Goal: Information Seeking & Learning: Learn about a topic

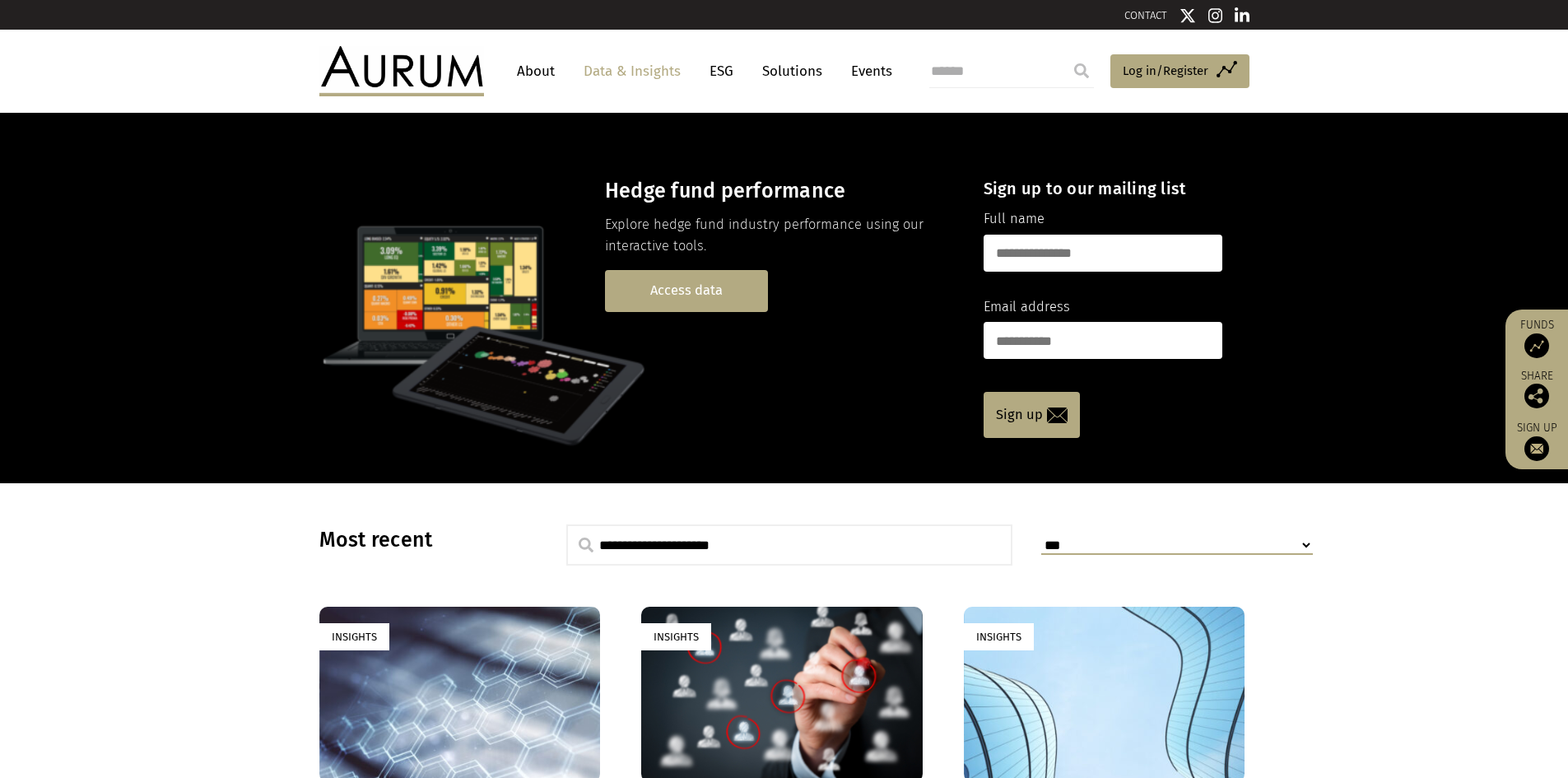
click at [699, 296] on link "Access data" at bounding box center [687, 291] width 163 height 42
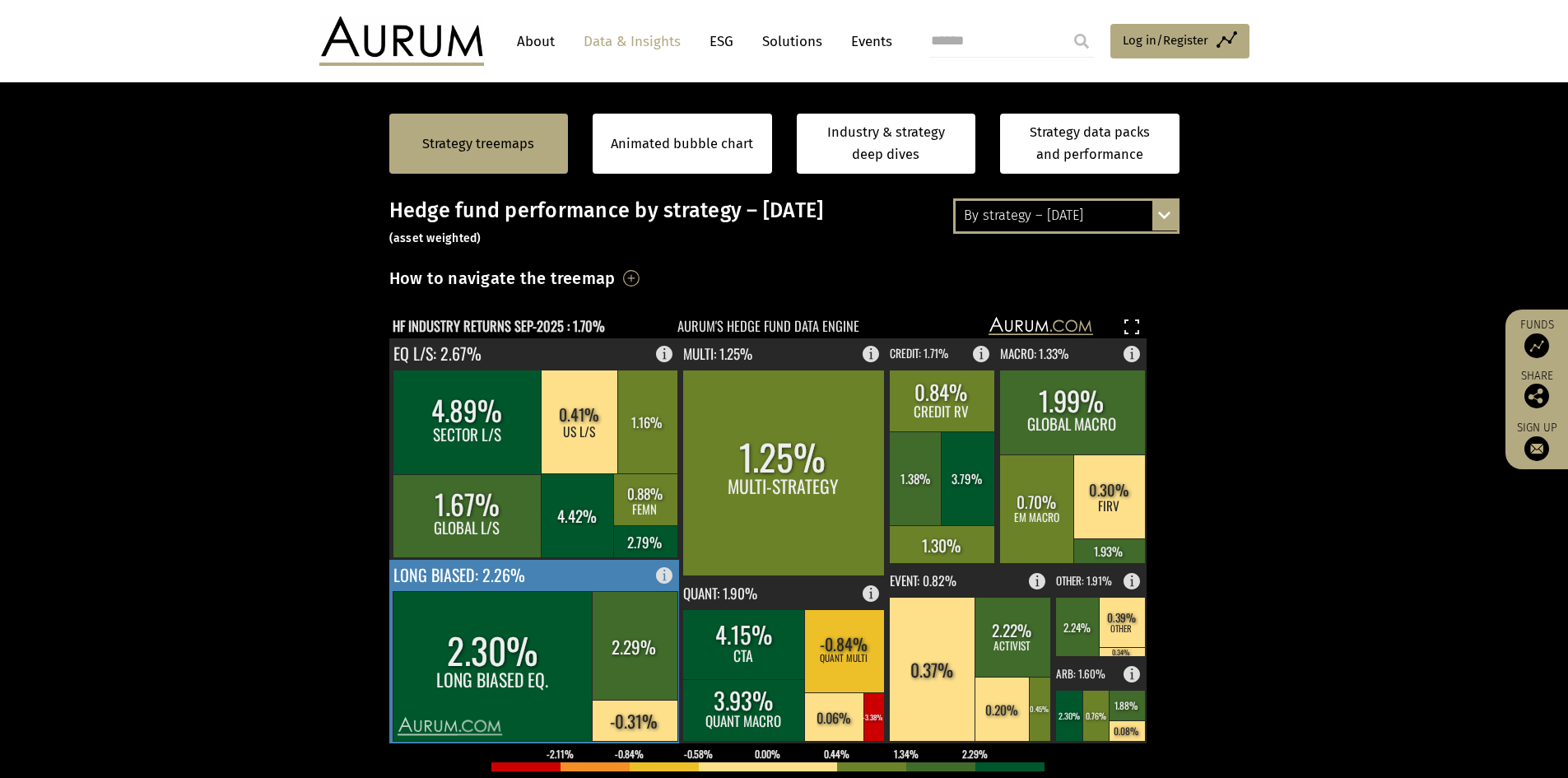
scroll to position [329, 0]
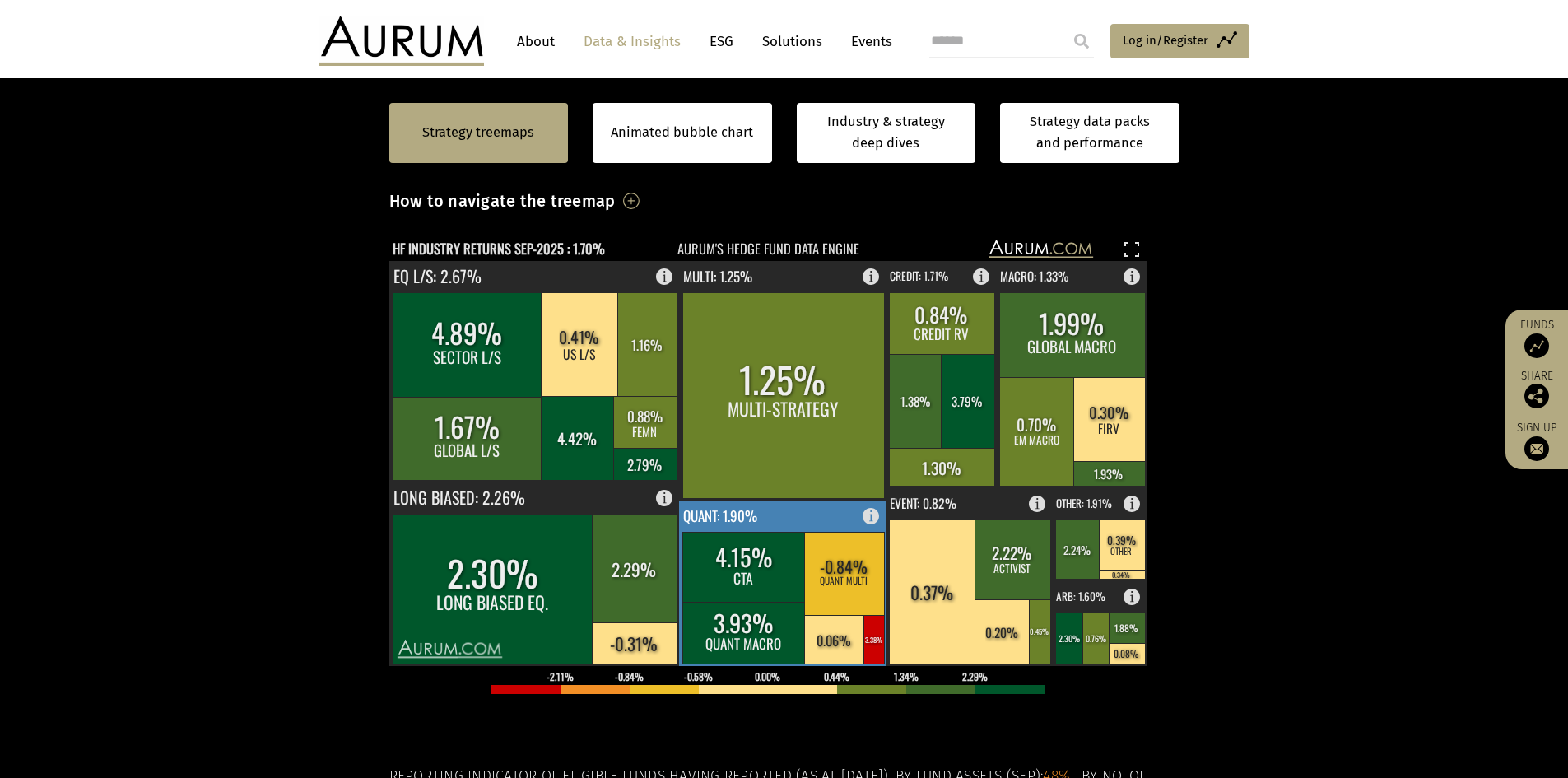
click at [727, 615] on rect at bounding box center [744, 633] width 123 height 62
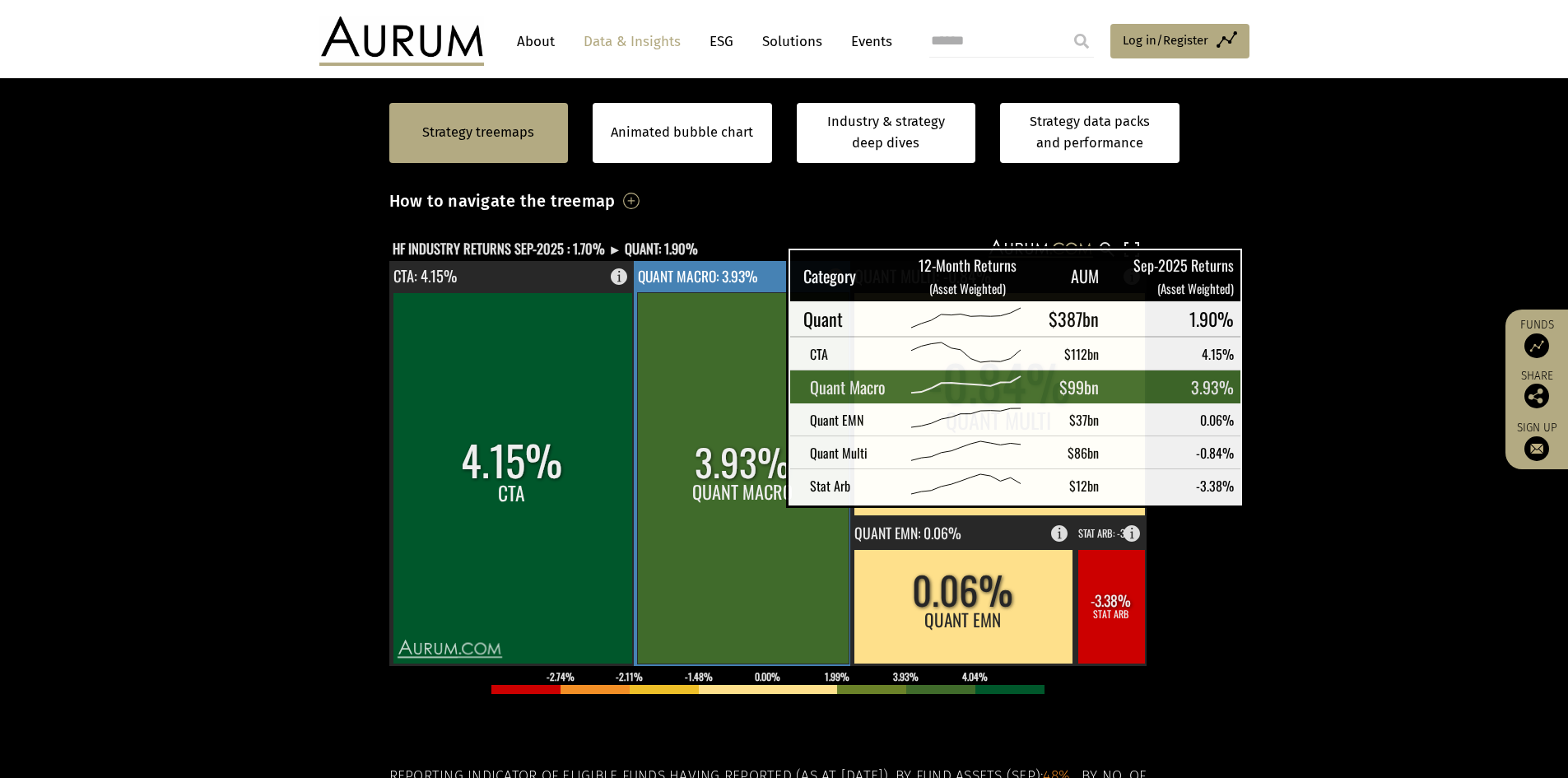
click at [745, 487] on rect at bounding box center [742, 478] width 211 height 372
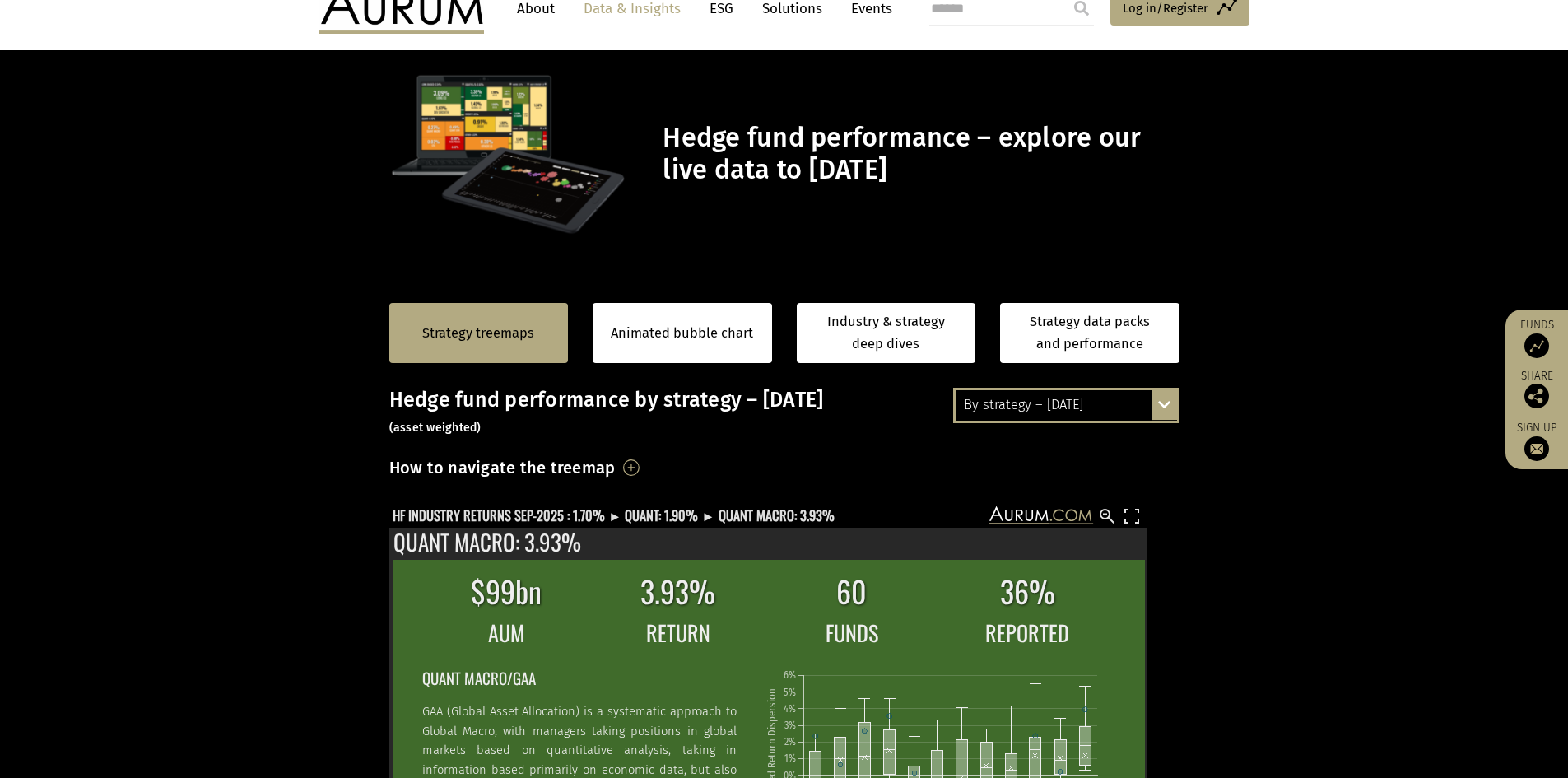
scroll to position [165, 0]
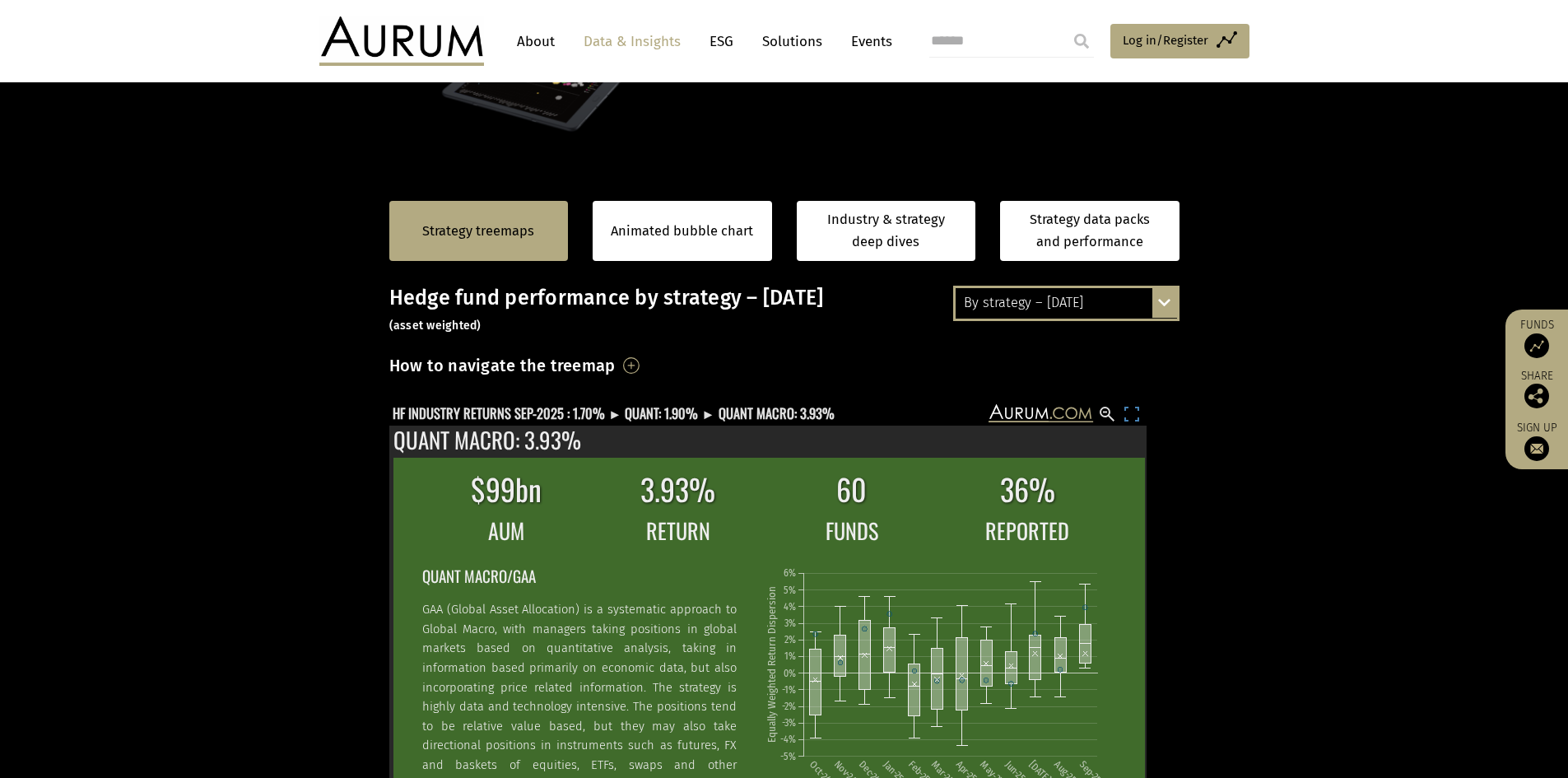
click at [1131, 417] on rect at bounding box center [1132, 414] width 20 height 20
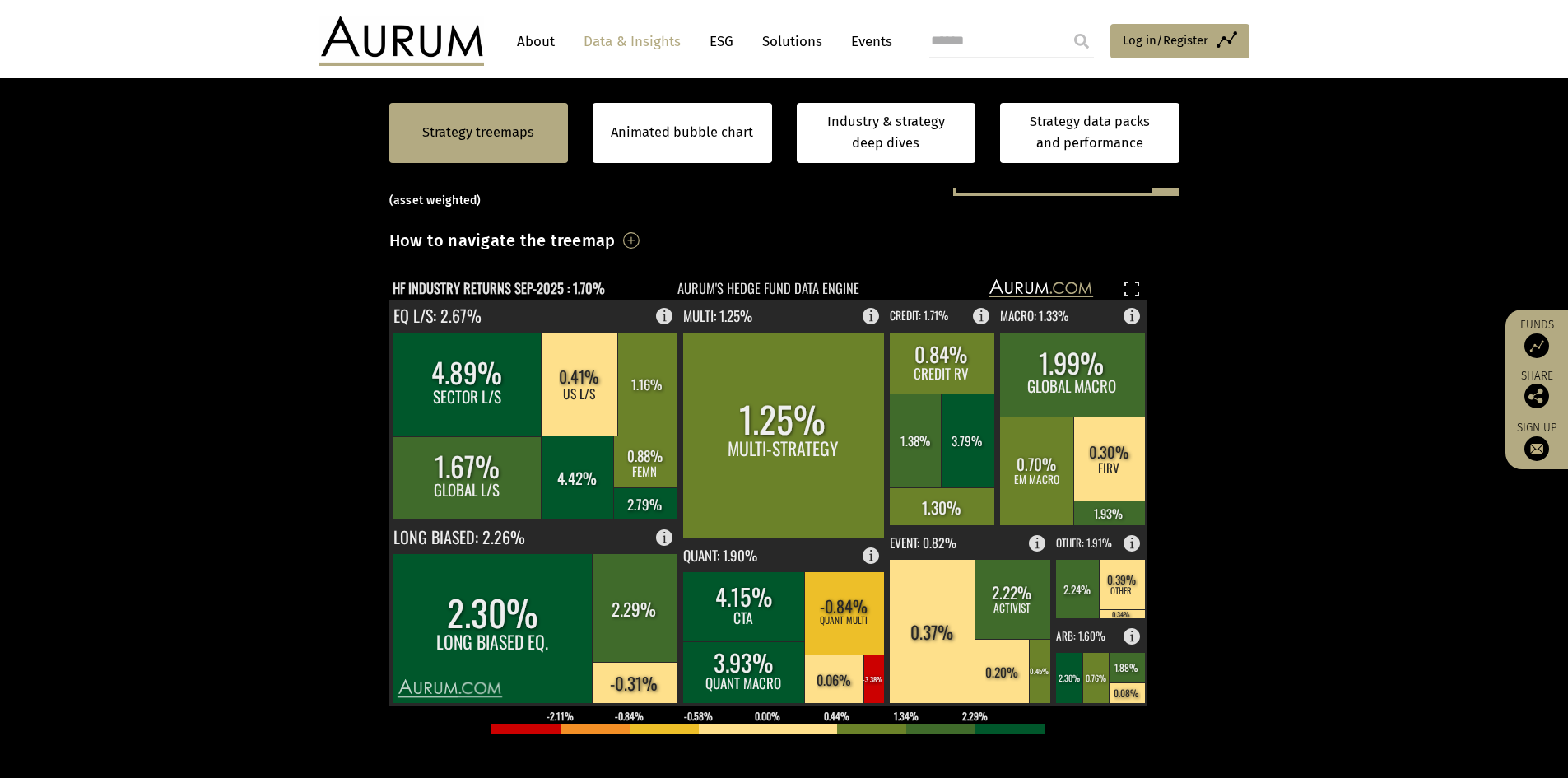
scroll to position [329, 0]
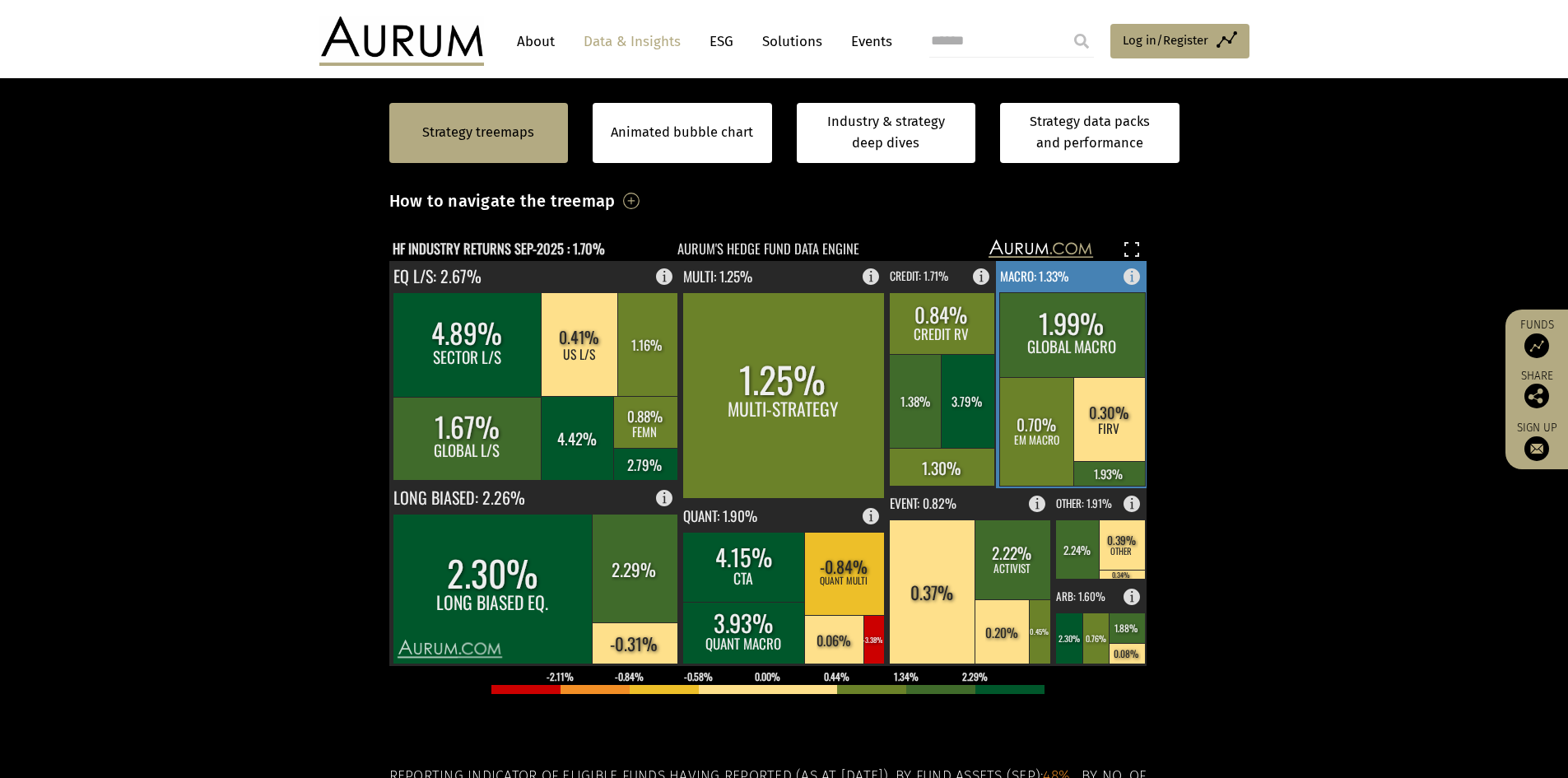
click at [1025, 351] on rect at bounding box center [1072, 335] width 146 height 85
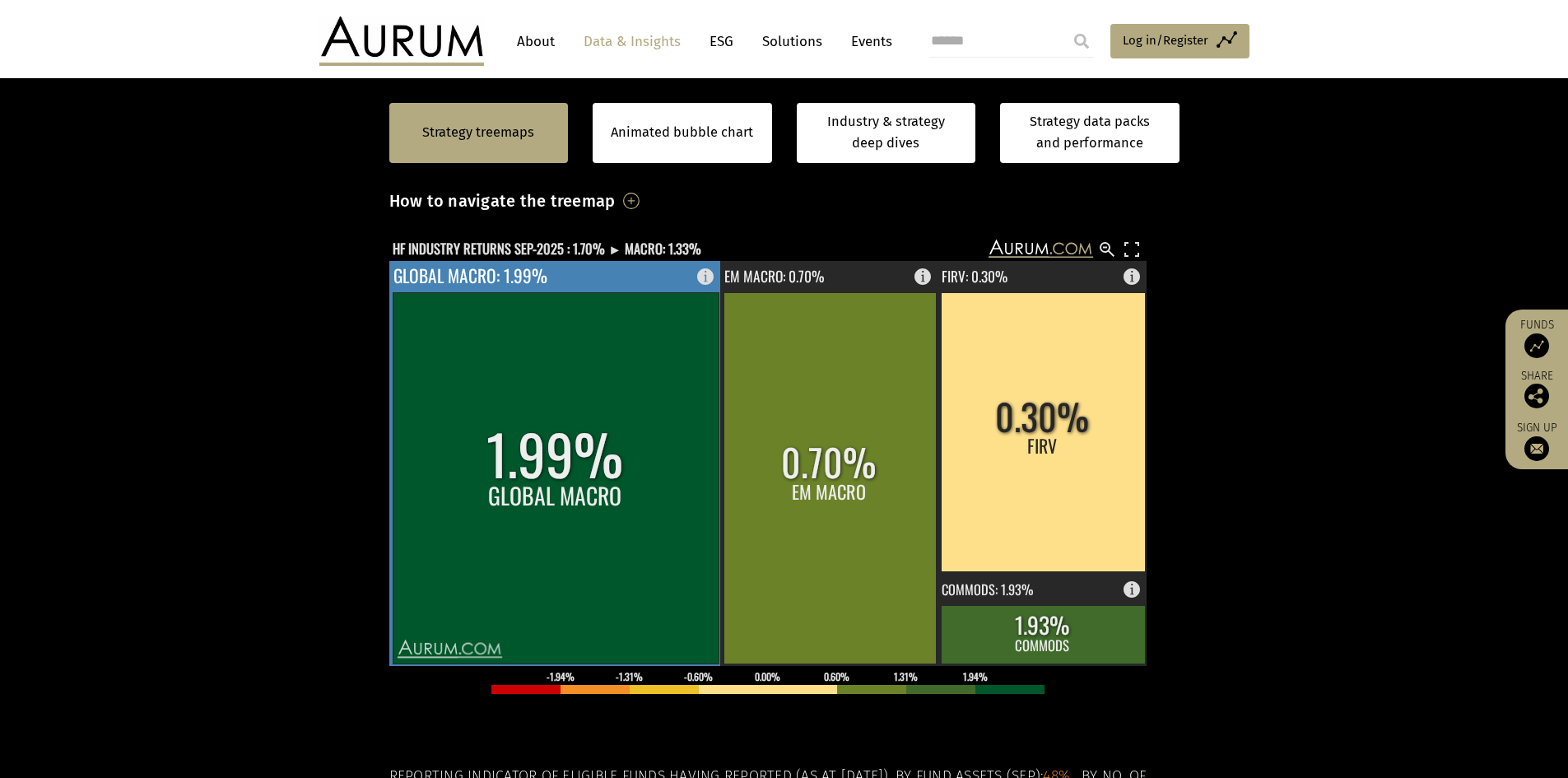
click at [593, 444] on rect at bounding box center [556, 478] width 326 height 372
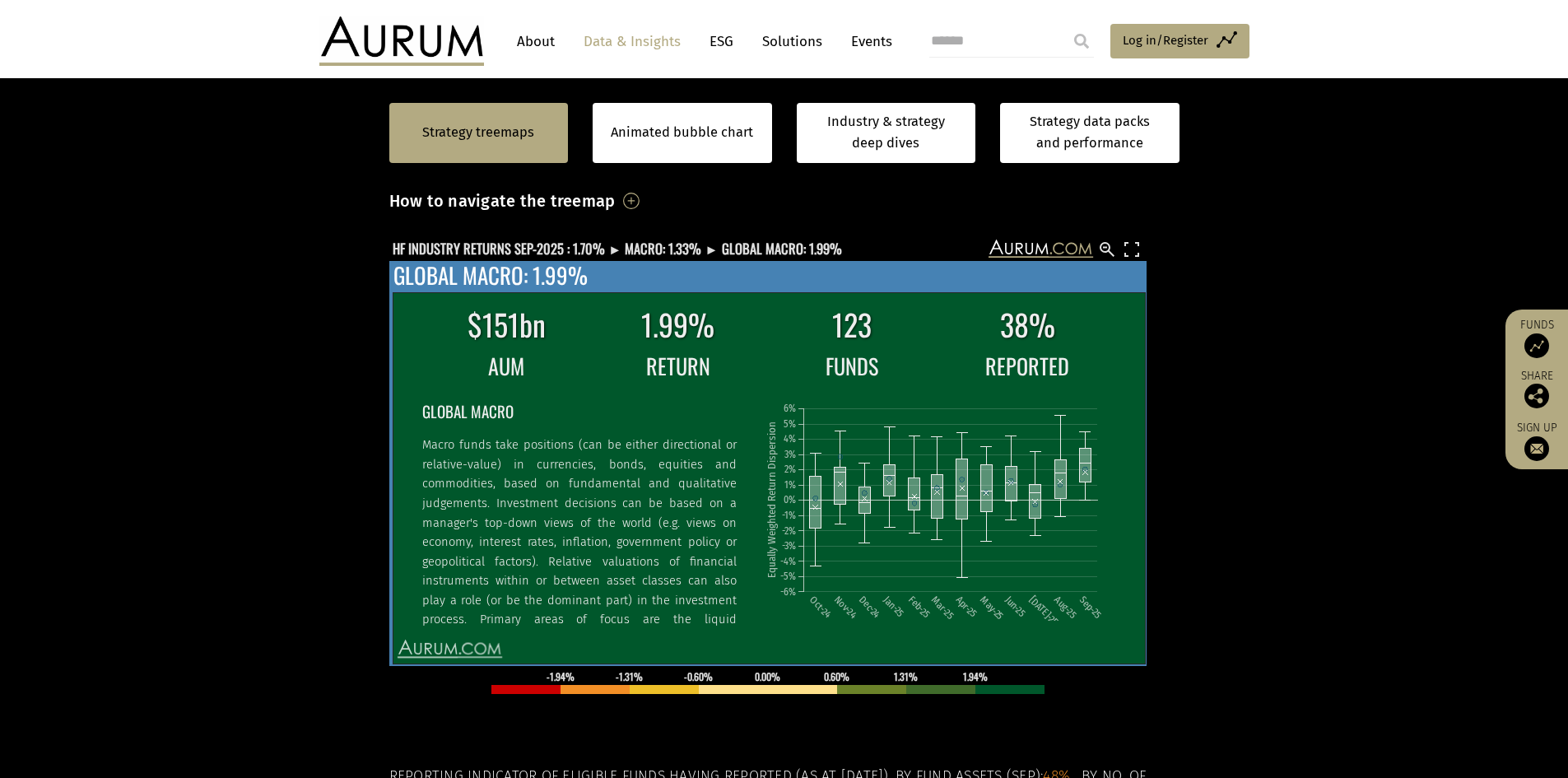
click at [1050, 504] on icon "Oct-24 Nov-24 Dec-24 Jan-25 Feb-25 Mar-25 Apr-25 May-25 Jun-25 Jul-25 Aug-25 Se…" at bounding box center [939, 504] width 348 height 232
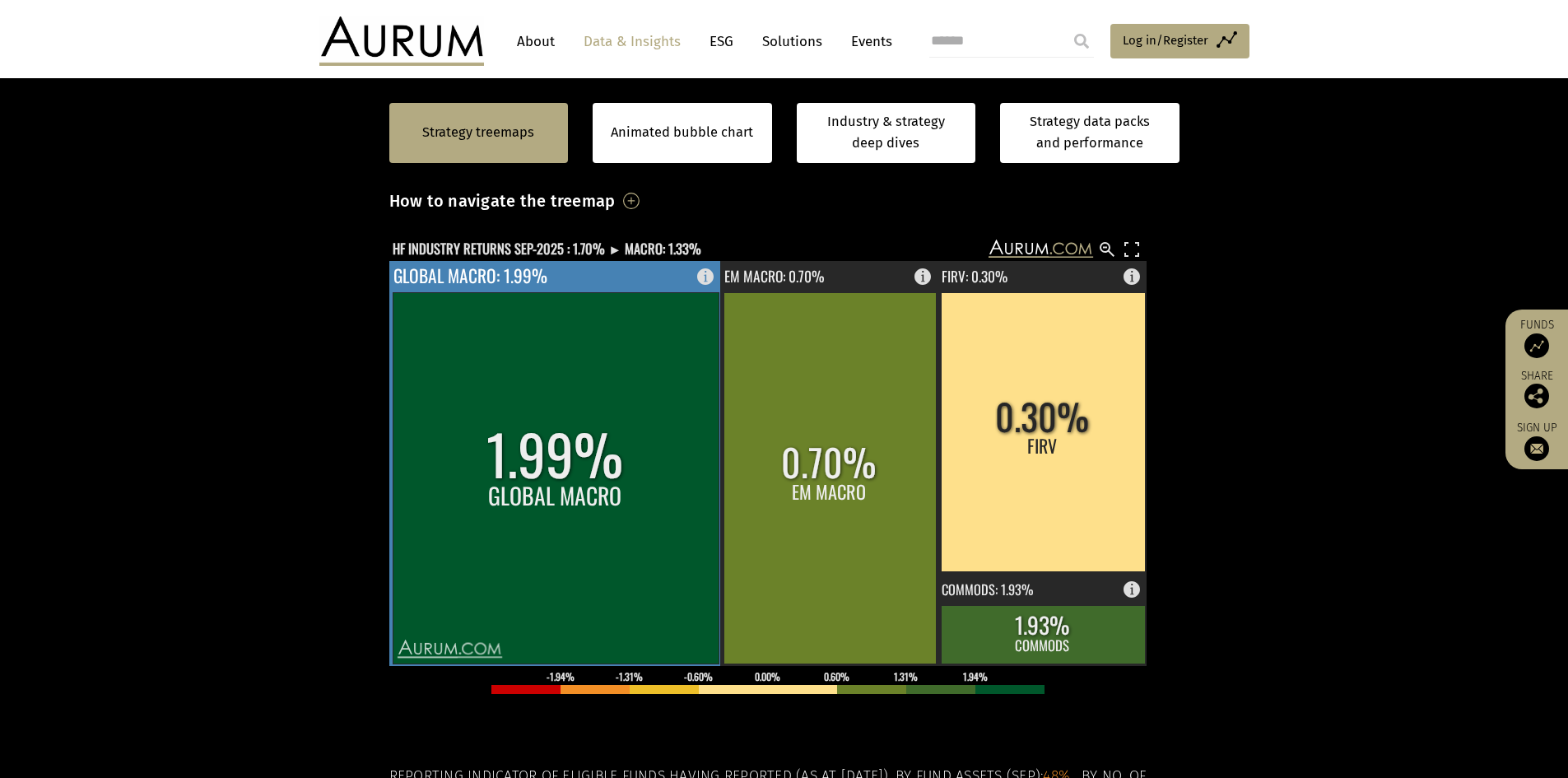
click at [541, 467] on rect at bounding box center [556, 478] width 326 height 372
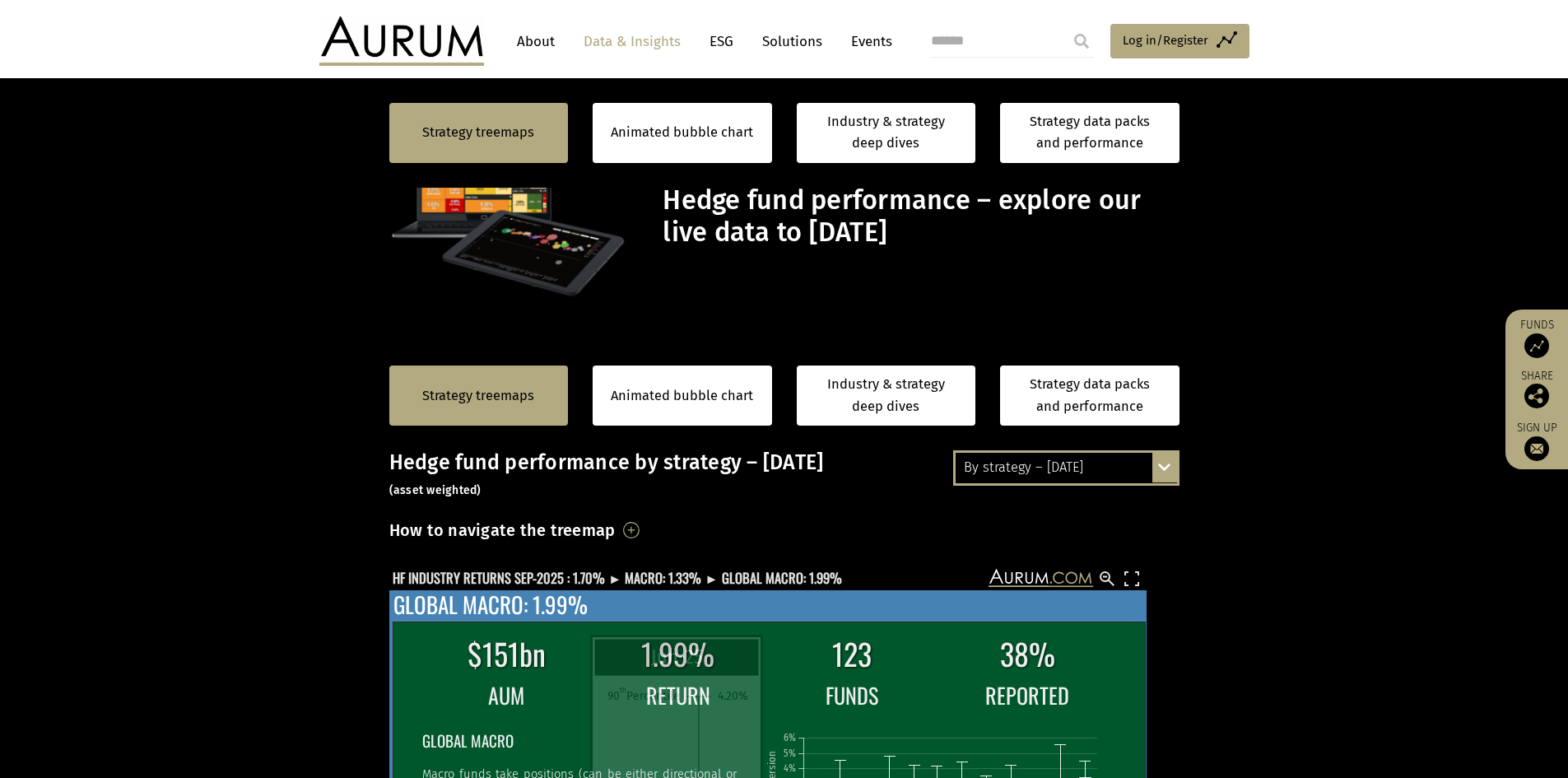
scroll to position [329, 0]
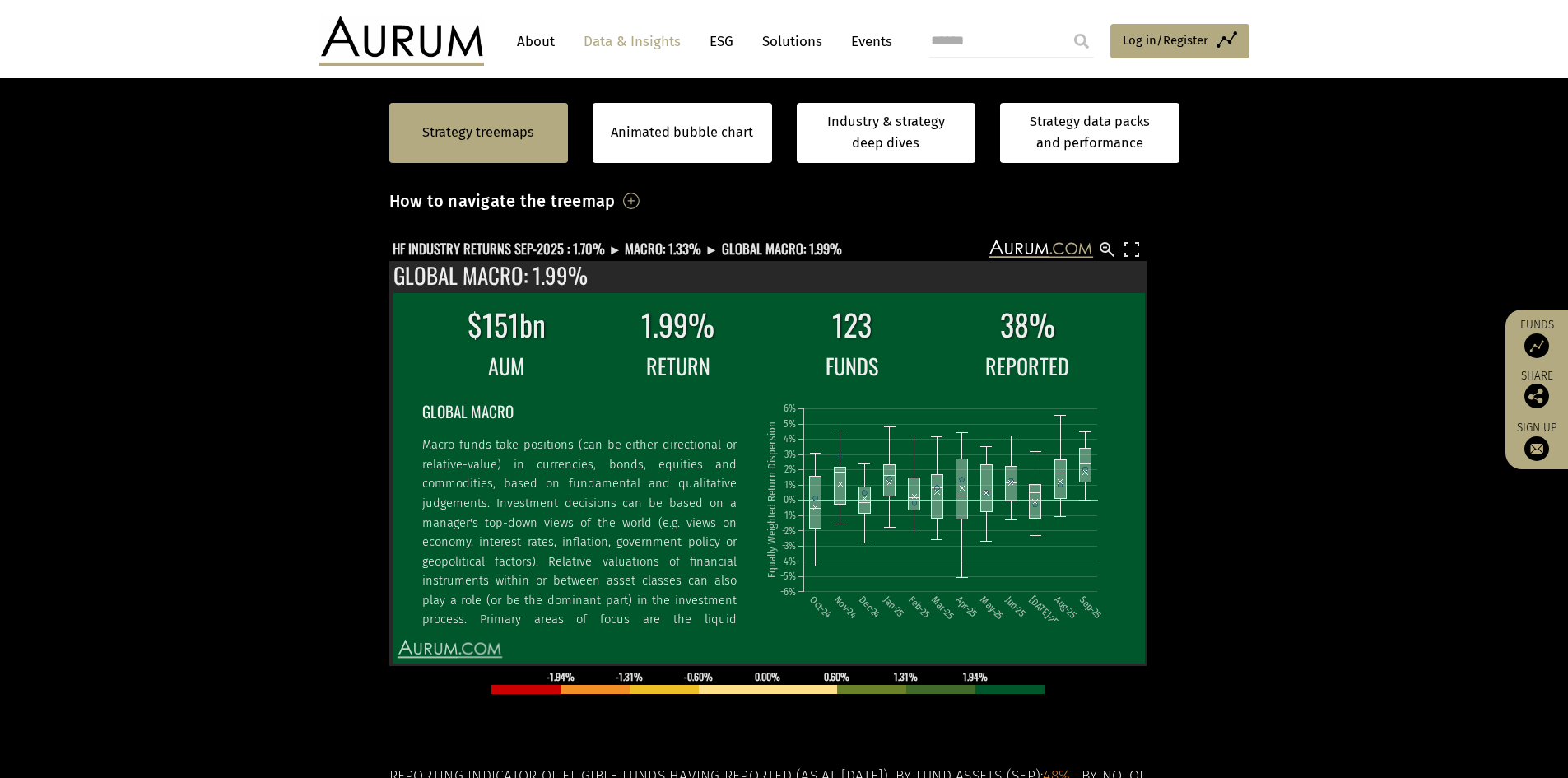
click at [237, 472] on section "Strategy treemaps Animated bubble chart Industry & strategy deep dives Strategy…" at bounding box center [784, 526] width 1568 height 1029
click at [630, 238] on text "HF INDUSTRY RETURNS SEP-2025 : 1.70% ► MACRO: 1.33% ► GLOBAL MACRO: 1.99%" at bounding box center [617, 248] width 450 height 21
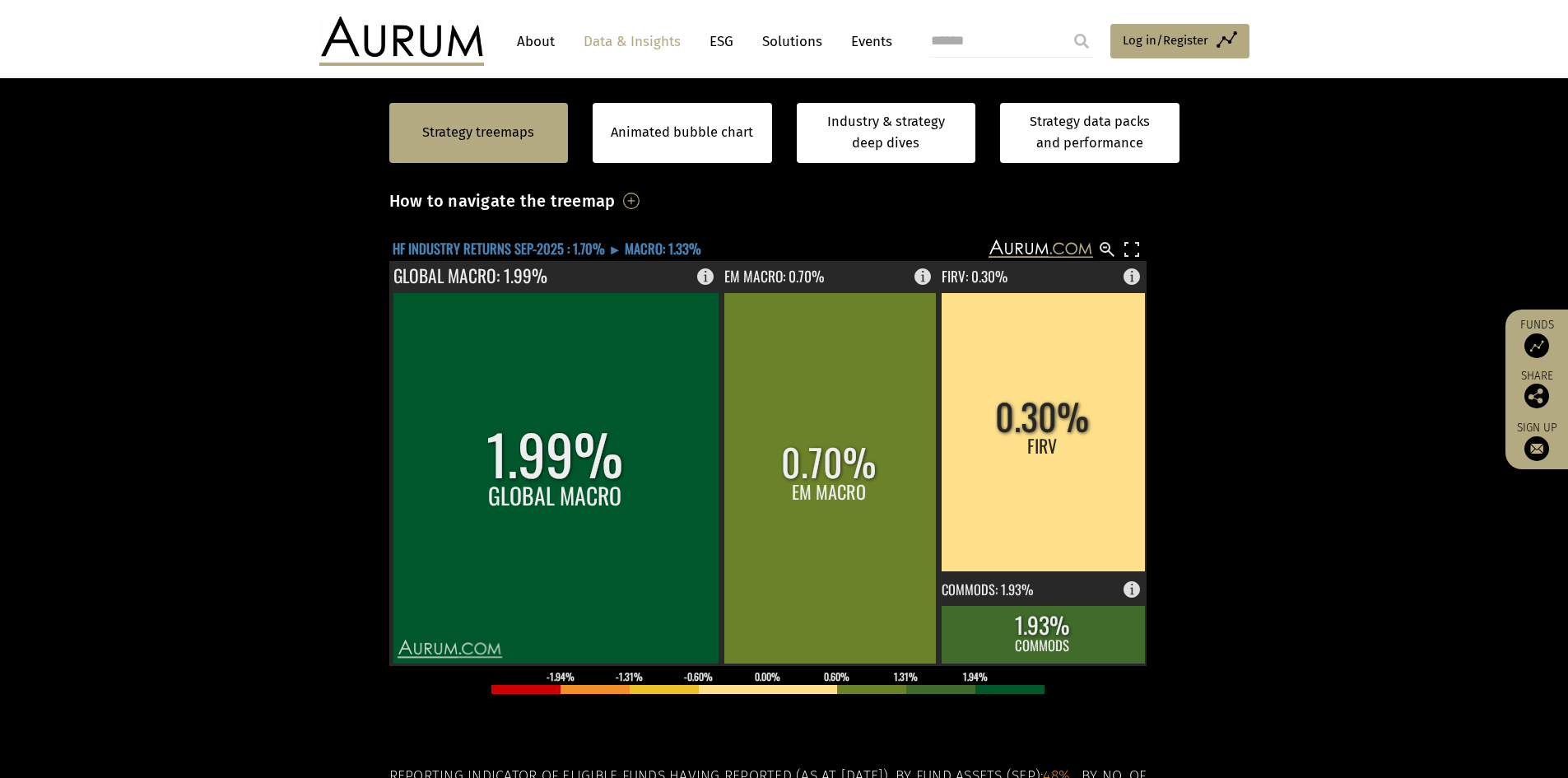
click at [544, 256] on text "HF INDUSTRY RETURNS SEP-2025 : 1.70% ► MACRO: 1.33%" at bounding box center [547, 248] width 309 height 21
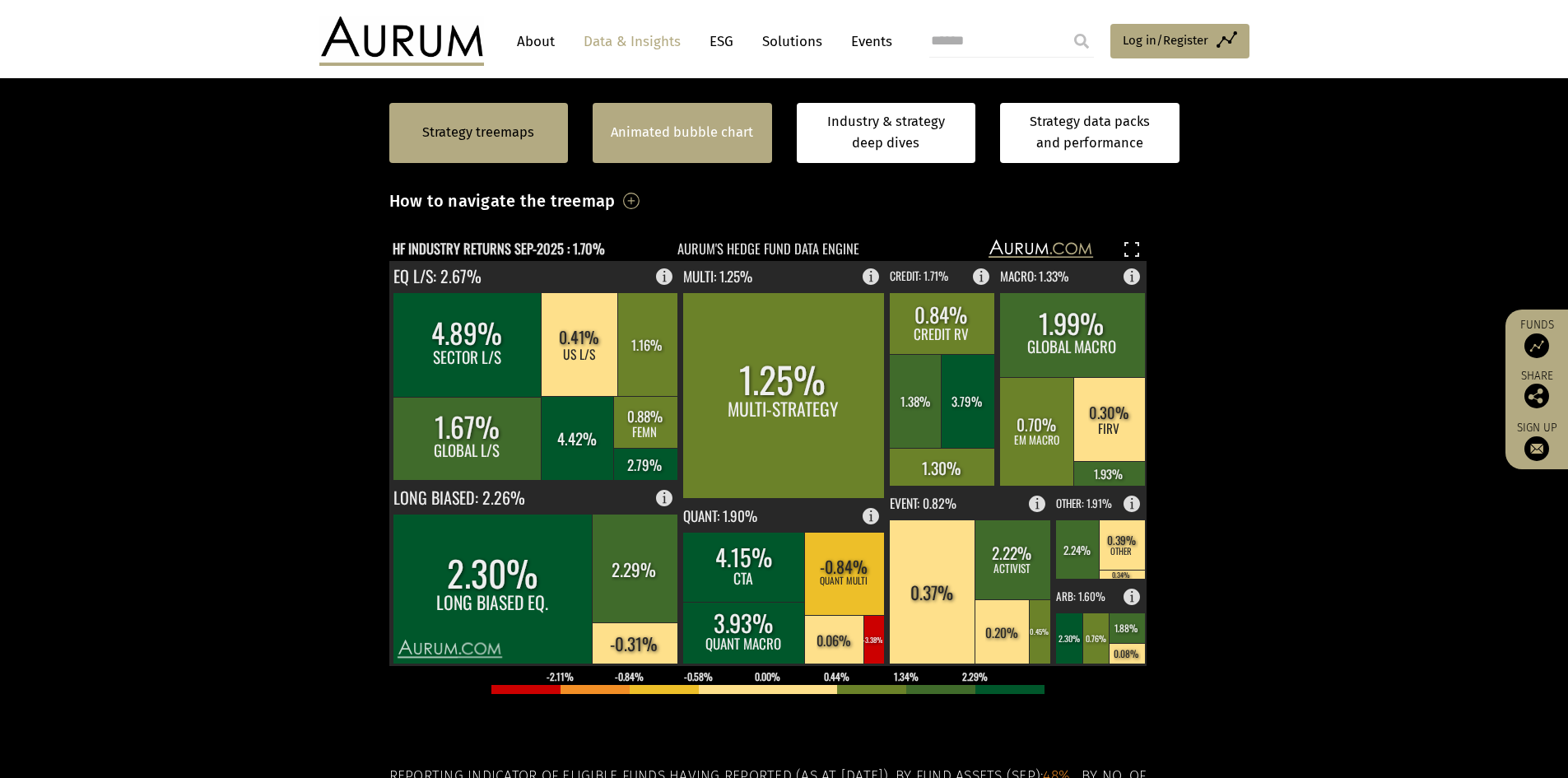
click at [738, 144] on div "Animated bubble chart" at bounding box center [682, 133] width 179 height 60
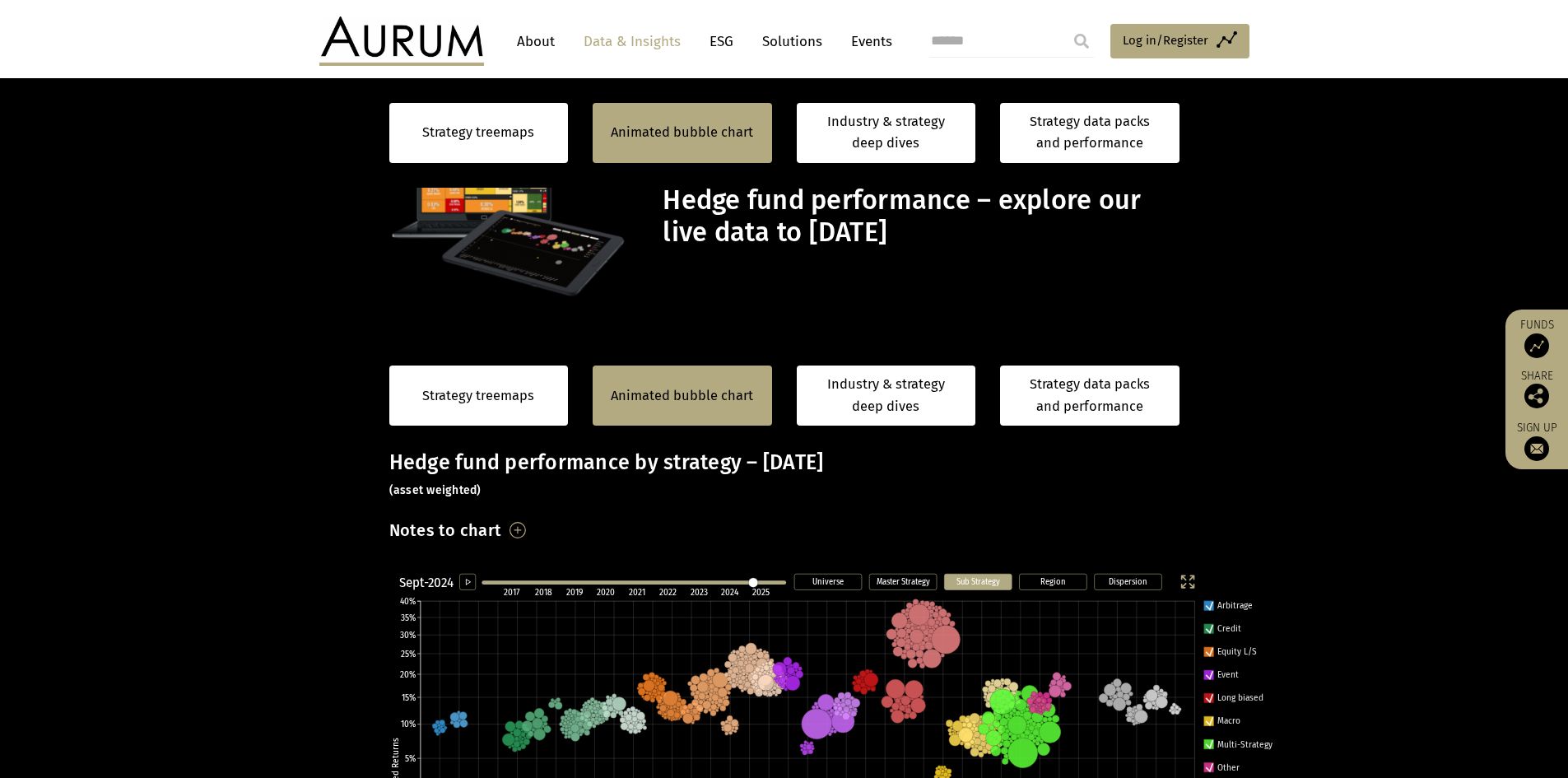
scroll to position [412, 0]
